Goal: Find specific page/section: Find specific page/section

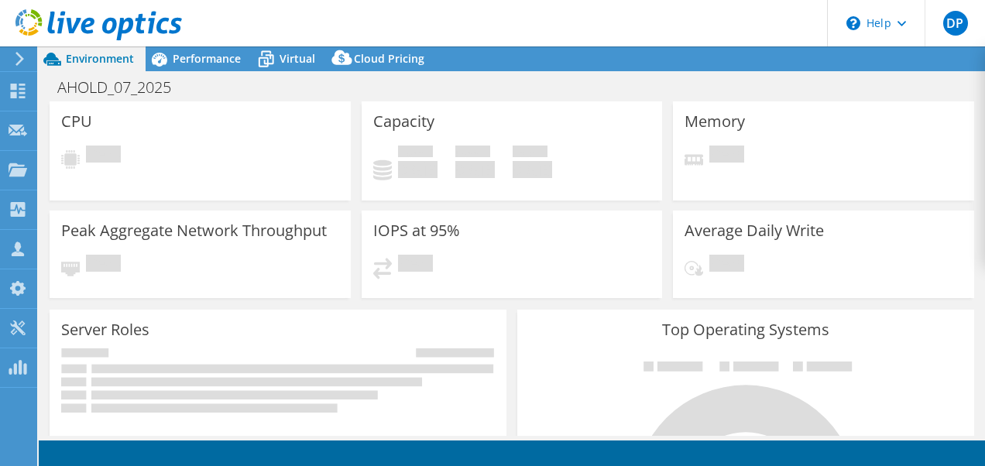
select select "USD"
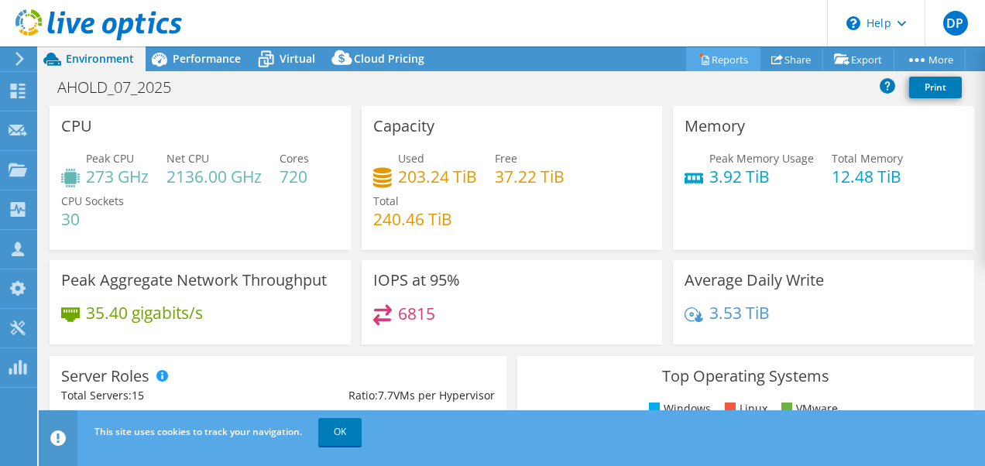
click at [725, 61] on link "Reports" at bounding box center [723, 59] width 74 height 24
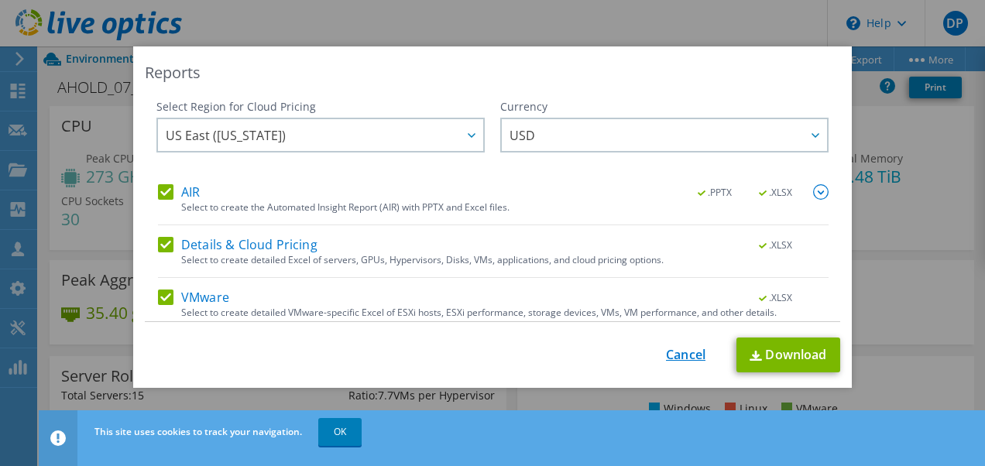
click at [672, 352] on link "Cancel" at bounding box center [685, 355] width 39 height 15
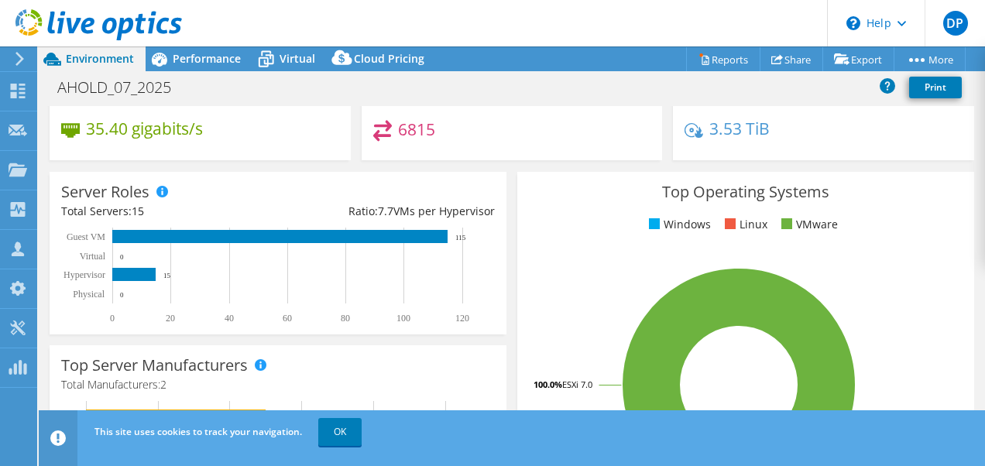
scroll to position [186, 0]
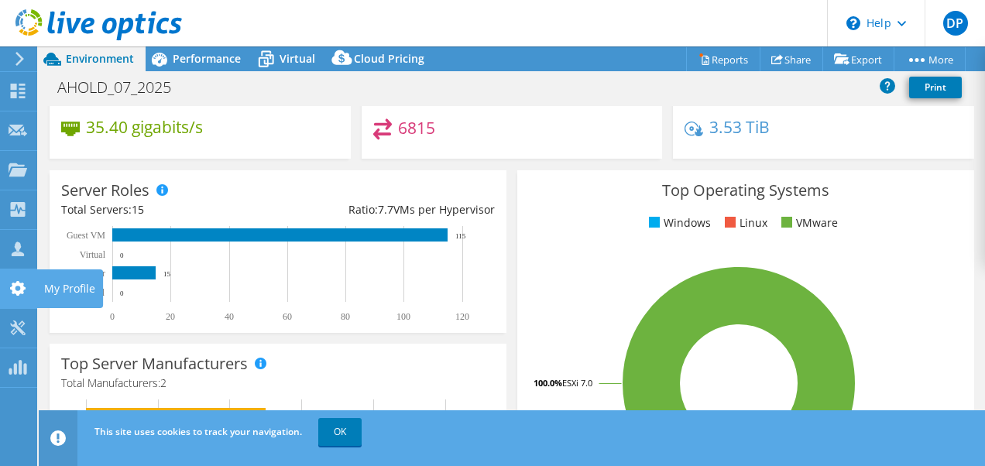
click at [19, 287] on icon at bounding box center [18, 288] width 19 height 15
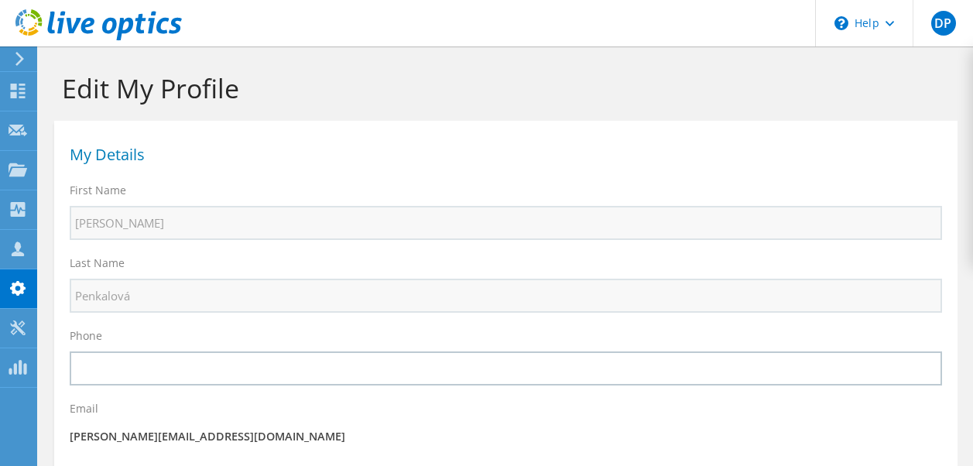
select select "55"
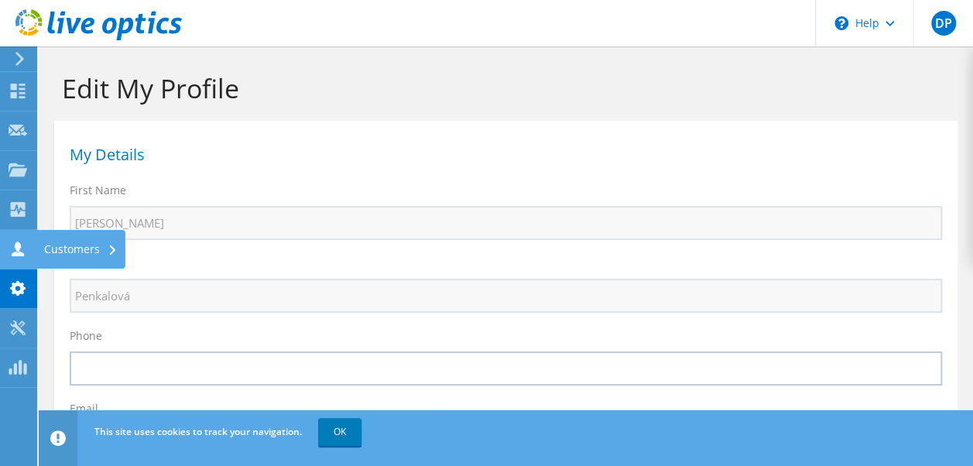
click at [18, 248] on use at bounding box center [18, 249] width 12 height 15
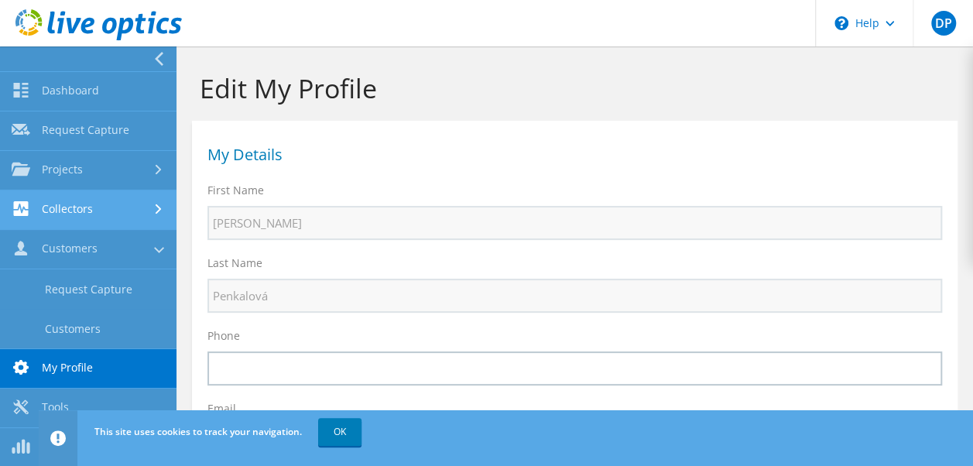
click at [88, 216] on link "Collectors" at bounding box center [88, 209] width 177 height 39
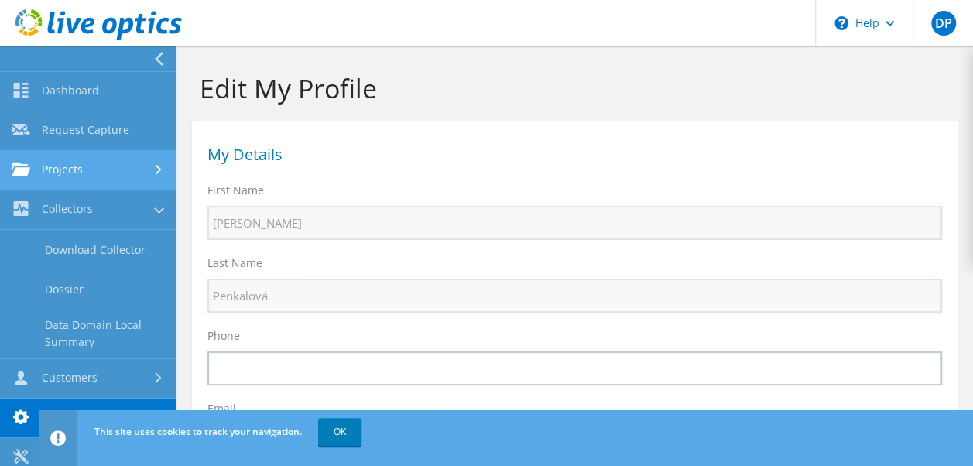
click at [84, 173] on link "Projects" at bounding box center [88, 170] width 177 height 39
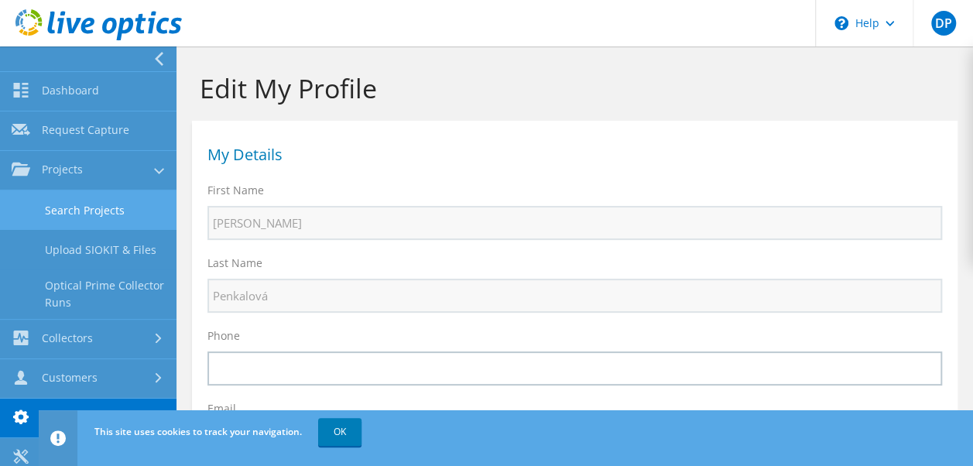
click at [72, 206] on link "Search Projects" at bounding box center [88, 209] width 177 height 39
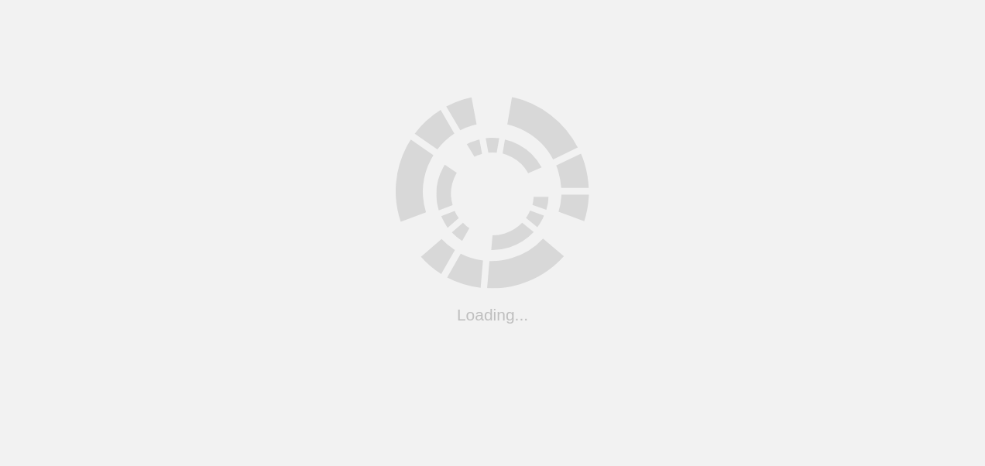
click at [76, 0] on html ".cls-1 { fill: #cecece; } .cls-1 { fill: #cecece; } Loading..." at bounding box center [492, 0] width 985 height 0
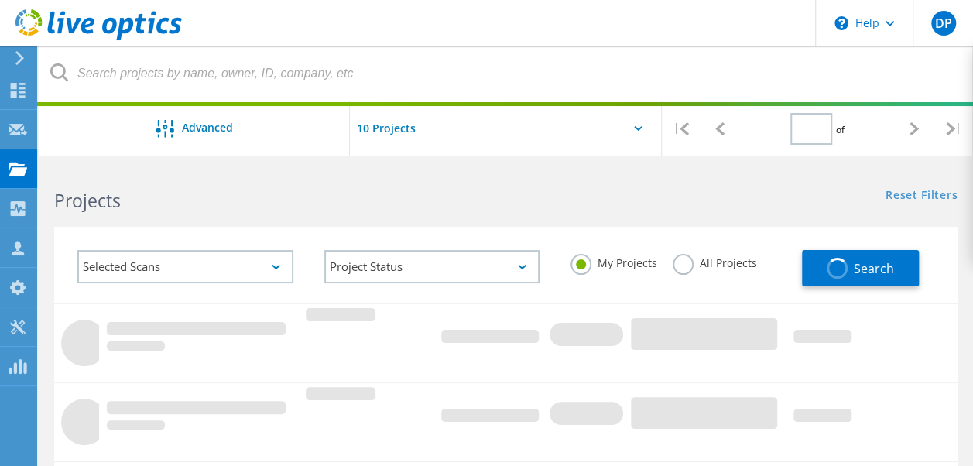
type input "1"
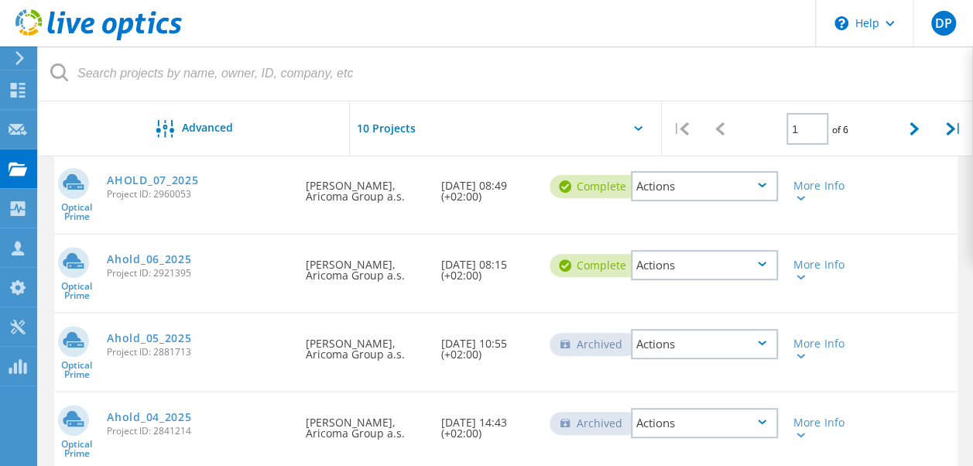
scroll to position [190, 0]
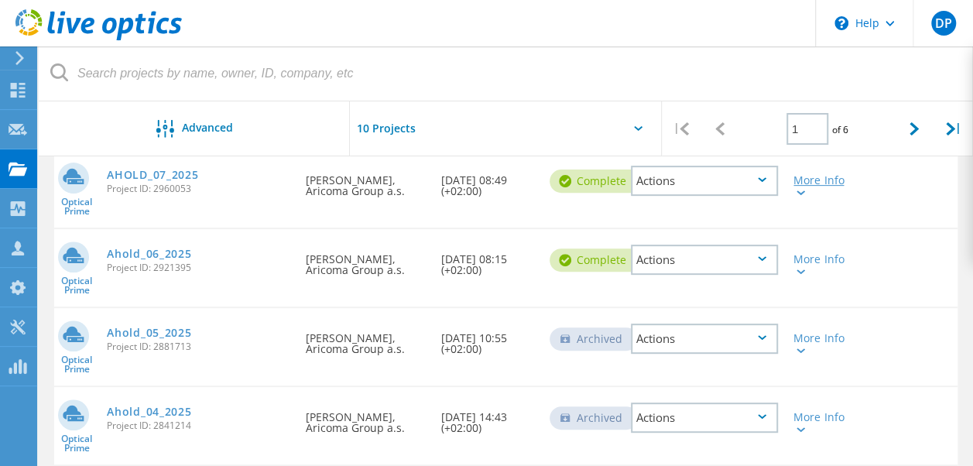
click at [804, 195] on div at bounding box center [800, 191] width 12 height 9
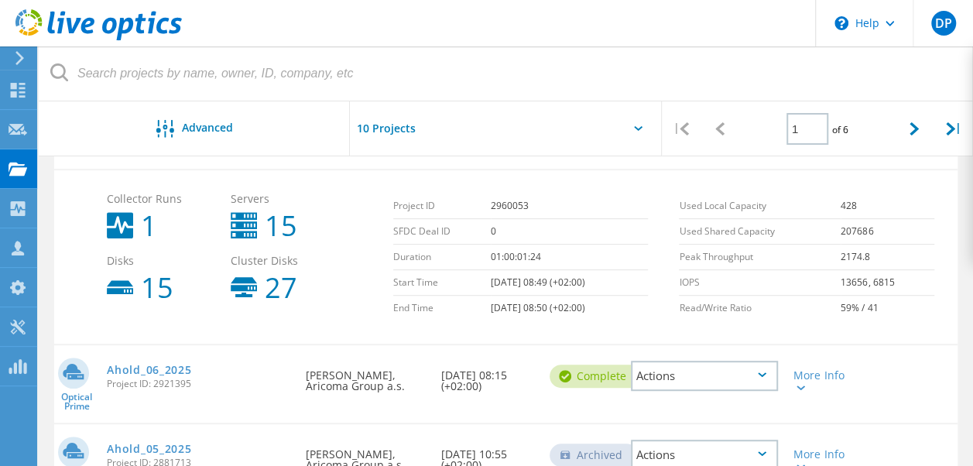
scroll to position [247, 0]
click at [149, 229] on b "1" at bounding box center [149, 228] width 16 height 28
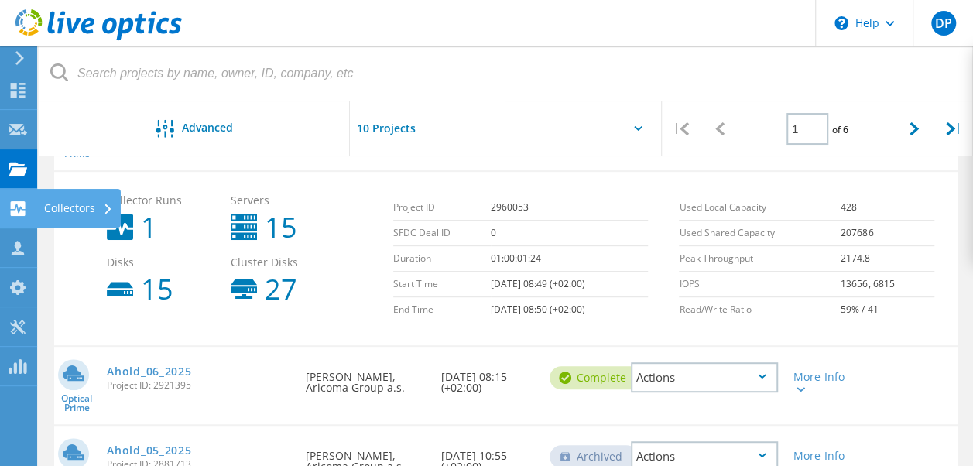
click at [12, 204] on use at bounding box center [18, 208] width 15 height 15
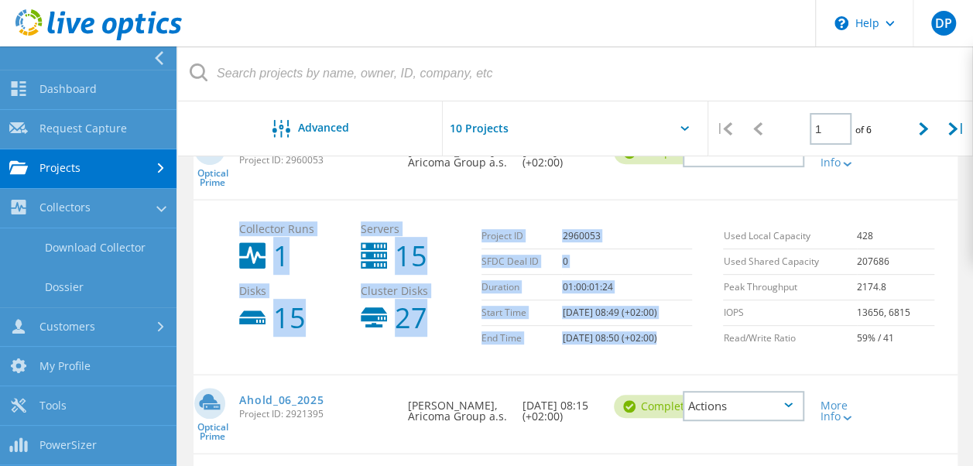
drag, startPoint x: 378, startPoint y: 181, endPoint x: 895, endPoint y: 218, distance: 518.5
click at [895, 218] on div "Optical Prime AHOLD_07_2025 Project ID: 2960053 Requested By Ladislav Vlk, Aric…" at bounding box center [576, 247] width 764 height 254
